Goal: Check status: Check status

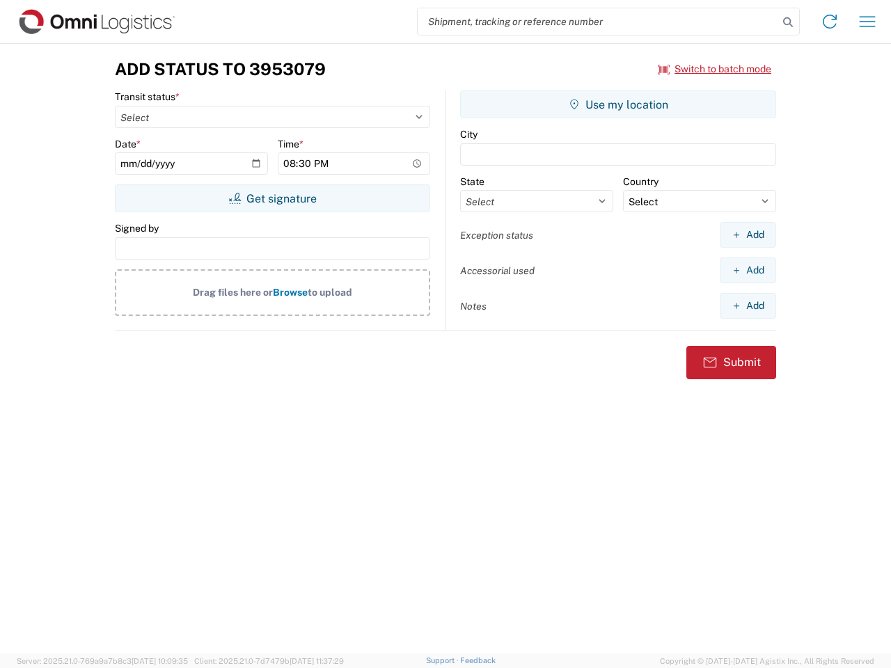
click at [598, 22] on input "search" at bounding box center [598, 21] width 361 height 26
click at [788, 22] on icon at bounding box center [787, 22] width 19 height 19
click at [830, 22] on icon at bounding box center [830, 21] width 22 height 22
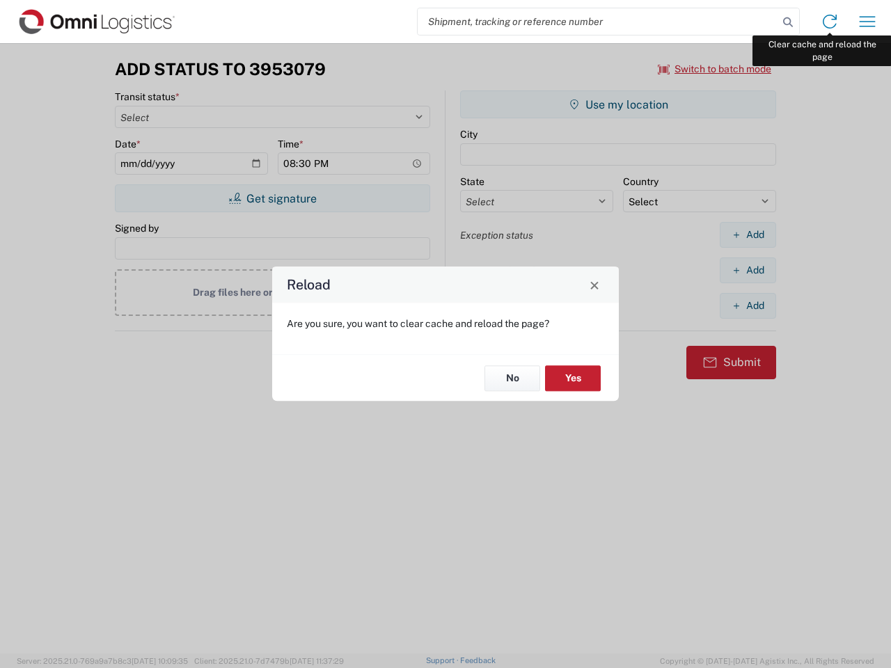
click at [868, 22] on div "Reload Are you sure, you want to clear cache and reload the page? No Yes" at bounding box center [445, 334] width 891 height 668
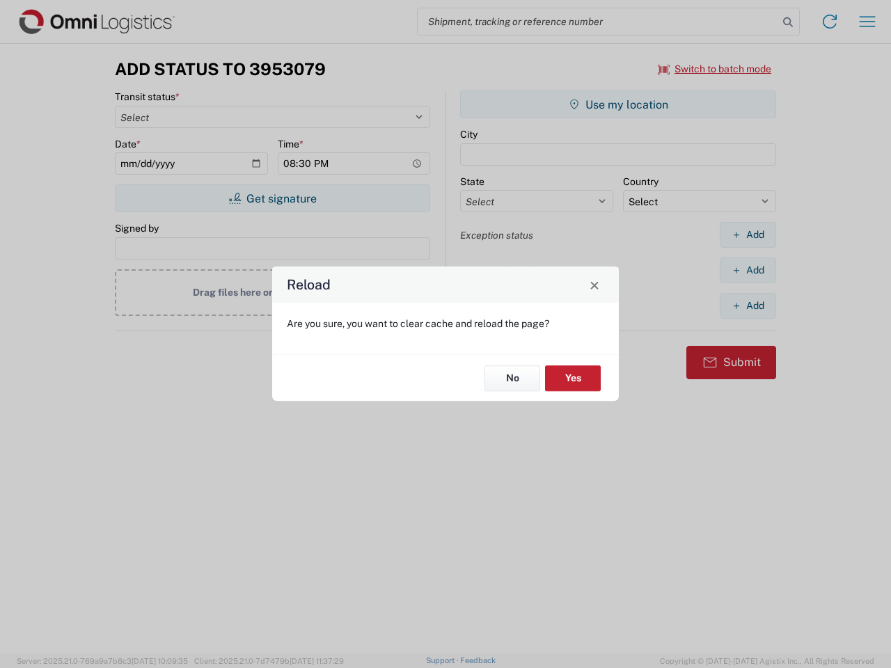
click at [715, 69] on div "Reload Are you sure, you want to clear cache and reload the page? No Yes" at bounding box center [445, 334] width 891 height 668
click at [272, 198] on div "Reload Are you sure, you want to clear cache and reload the page? No Yes" at bounding box center [445, 334] width 891 height 668
click at [618, 104] on div "Reload Are you sure, you want to clear cache and reload the page? No Yes" at bounding box center [445, 334] width 891 height 668
click at [748, 235] on div "Reload Are you sure, you want to clear cache and reload the page? No Yes" at bounding box center [445, 334] width 891 height 668
click at [748, 270] on div "Reload Are you sure, you want to clear cache and reload the page? No Yes" at bounding box center [445, 334] width 891 height 668
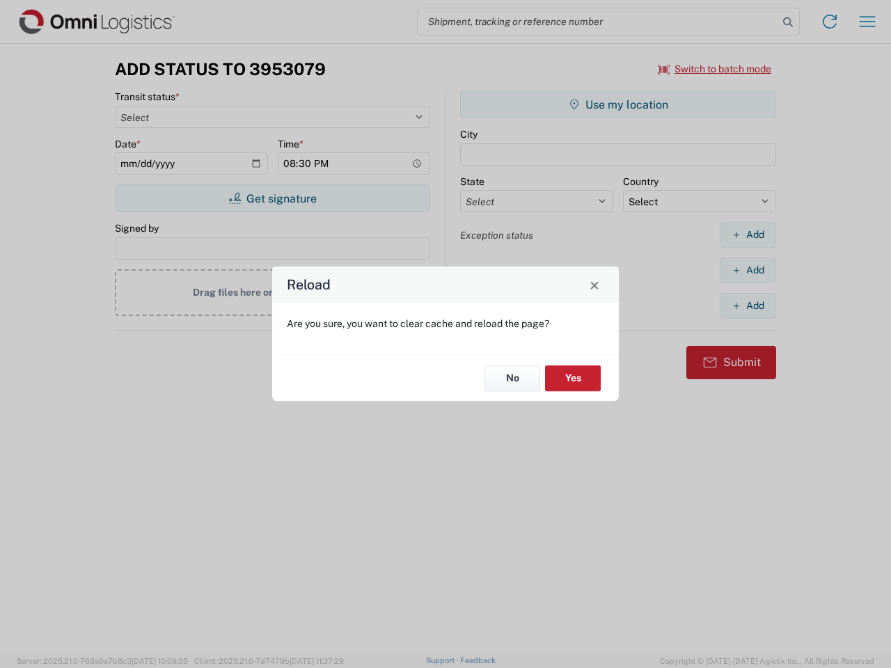
click at [748, 306] on div "Reload Are you sure, you want to clear cache and reload the page? No Yes" at bounding box center [445, 334] width 891 height 668
